Goal: Information Seeking & Learning: Learn about a topic

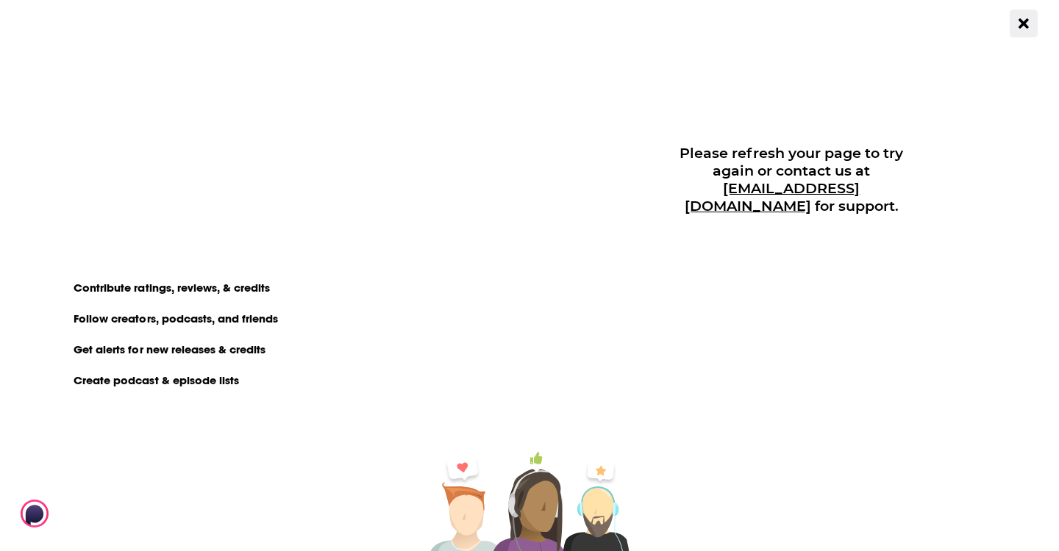
click at [1026, 24] on icon "Close Button" at bounding box center [1023, 23] width 10 height 14
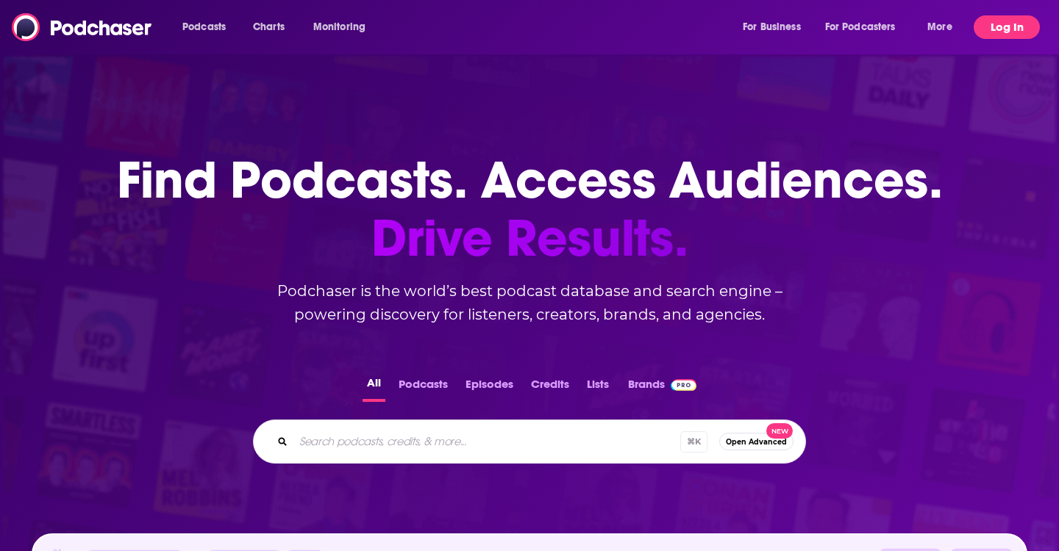
click at [993, 19] on button "Log In" at bounding box center [1006, 27] width 66 height 24
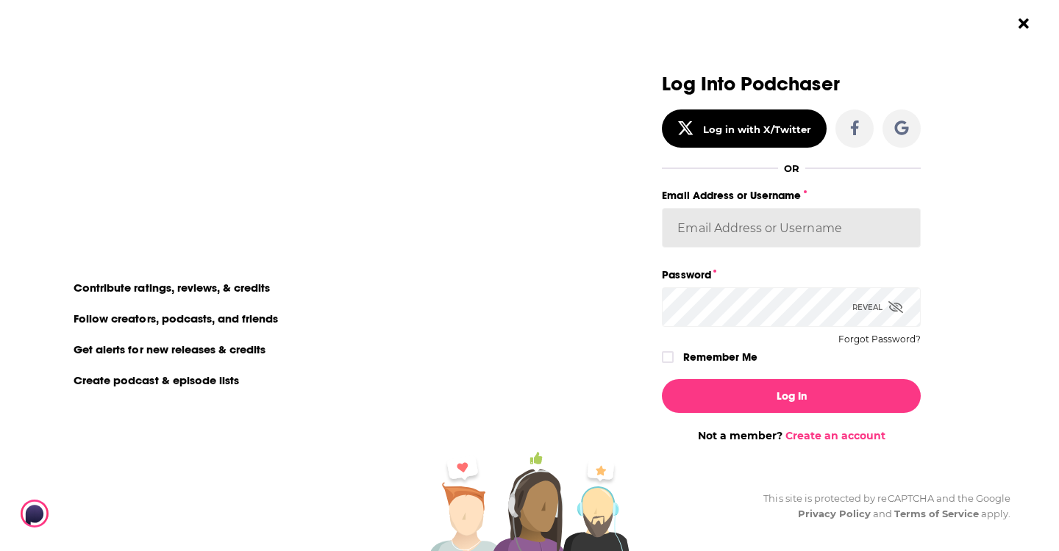
type input "[EMAIL_ADDRESS][DOMAIN_NAME]"
click at [733, 413] on div "Log In Not a member? Create an account" at bounding box center [791, 405] width 259 height 75
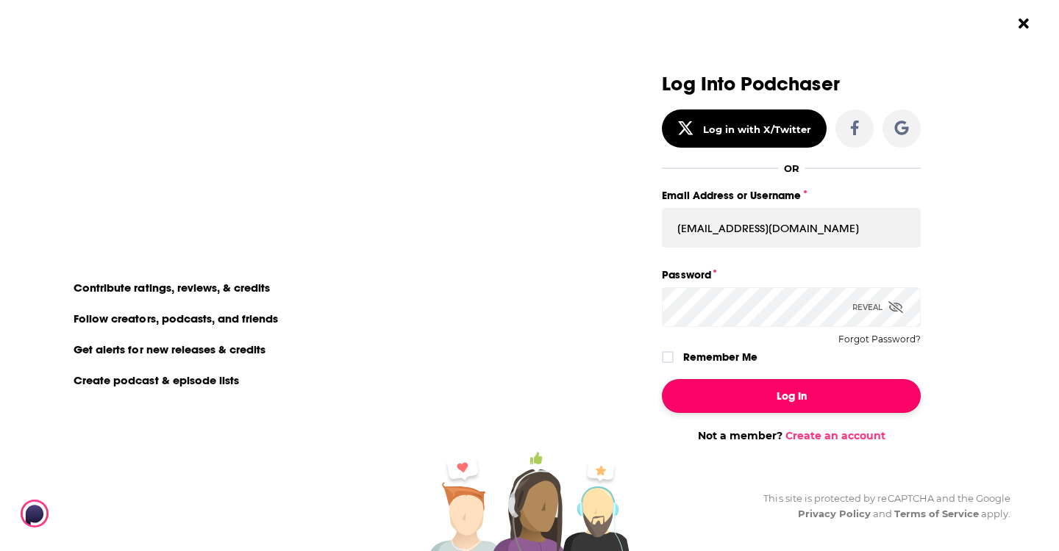
click at [735, 396] on button "Log In" at bounding box center [791, 396] width 259 height 34
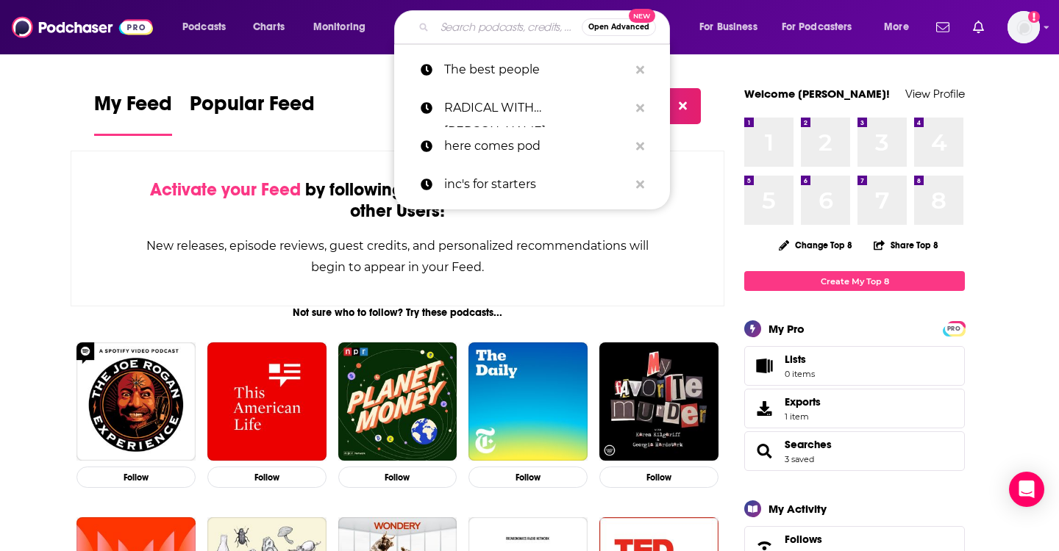
click at [498, 26] on input "Search podcasts, credits, & more..." at bounding box center [508, 27] width 147 height 24
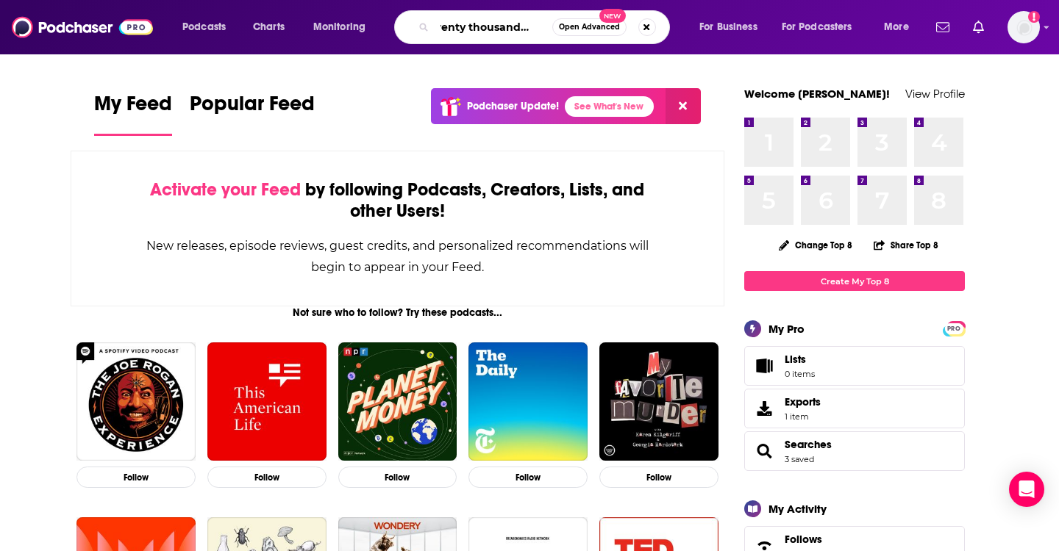
scroll to position [0, 19]
type input "twenty thousand hertz"
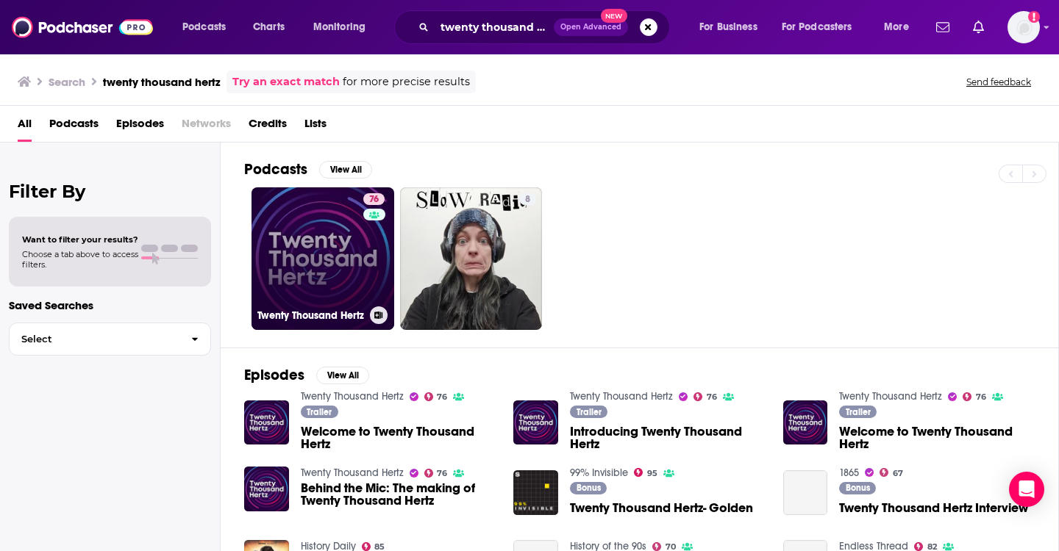
click at [312, 301] on link "76 Twenty Thousand Hertz" at bounding box center [322, 258] width 143 height 143
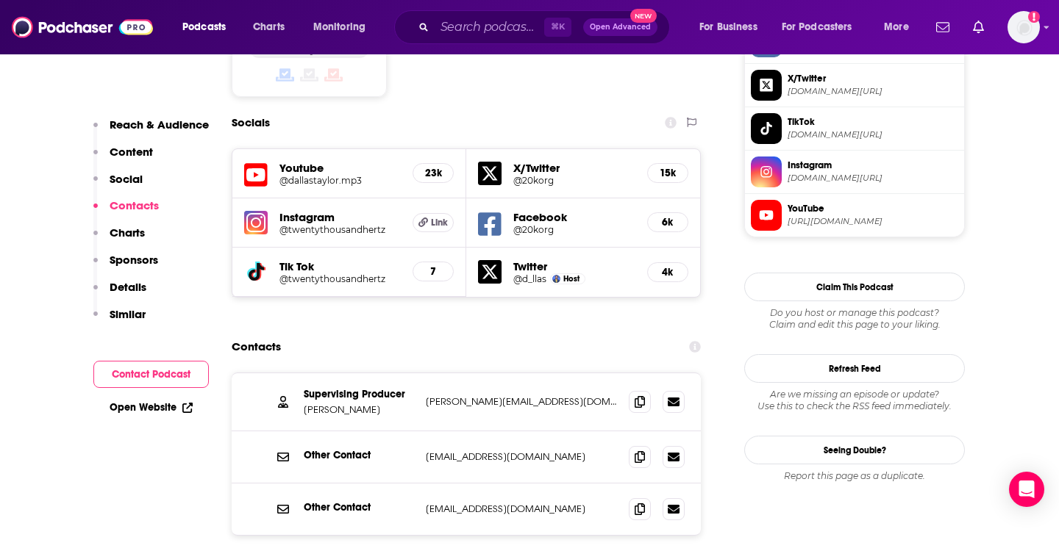
scroll to position [1340, 0]
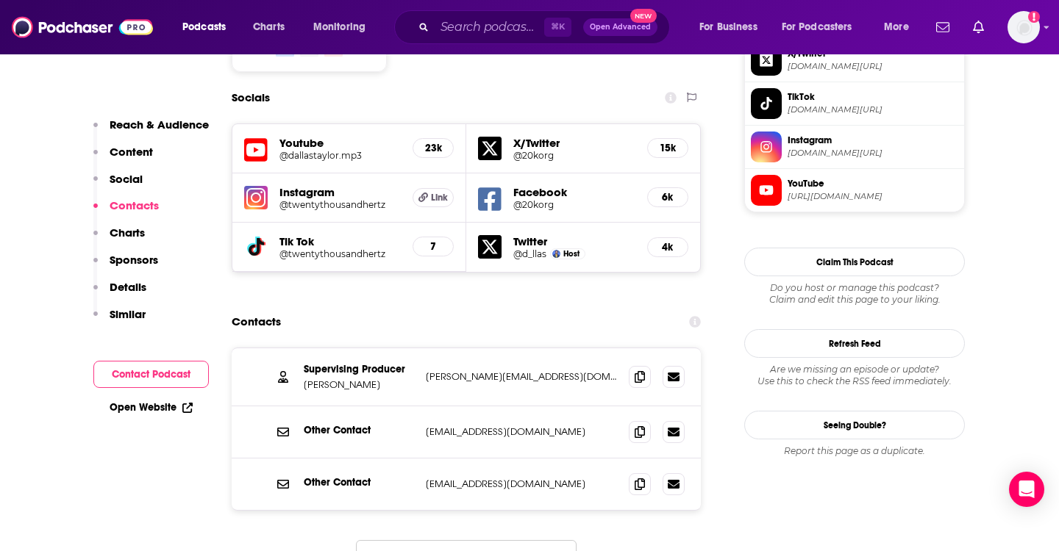
click at [254, 186] on img at bounding box center [256, 198] width 24 height 24
